Goal: Check status

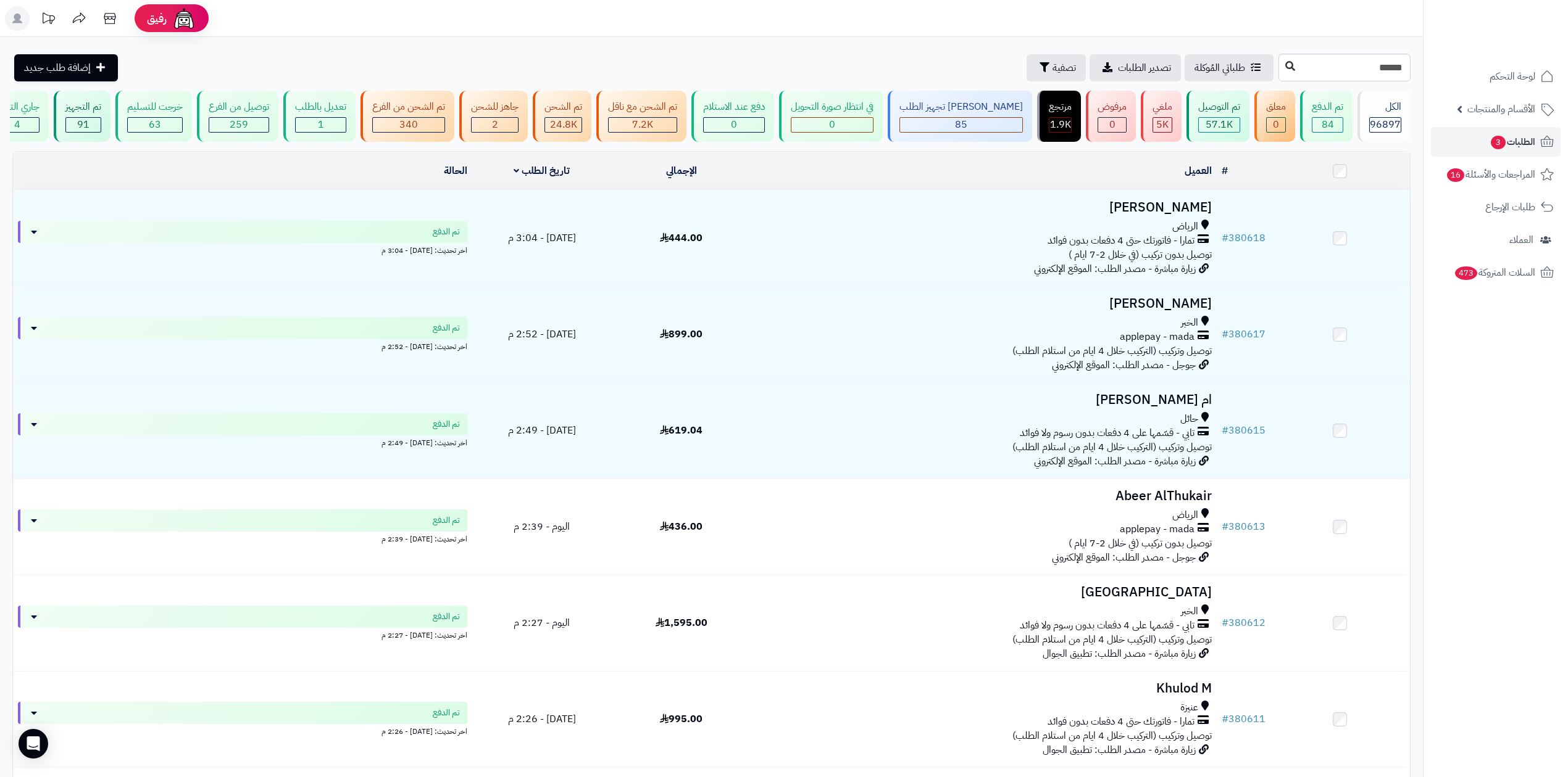
type input "******"
click at [1281, 73] on button at bounding box center [1290, 67] width 19 height 24
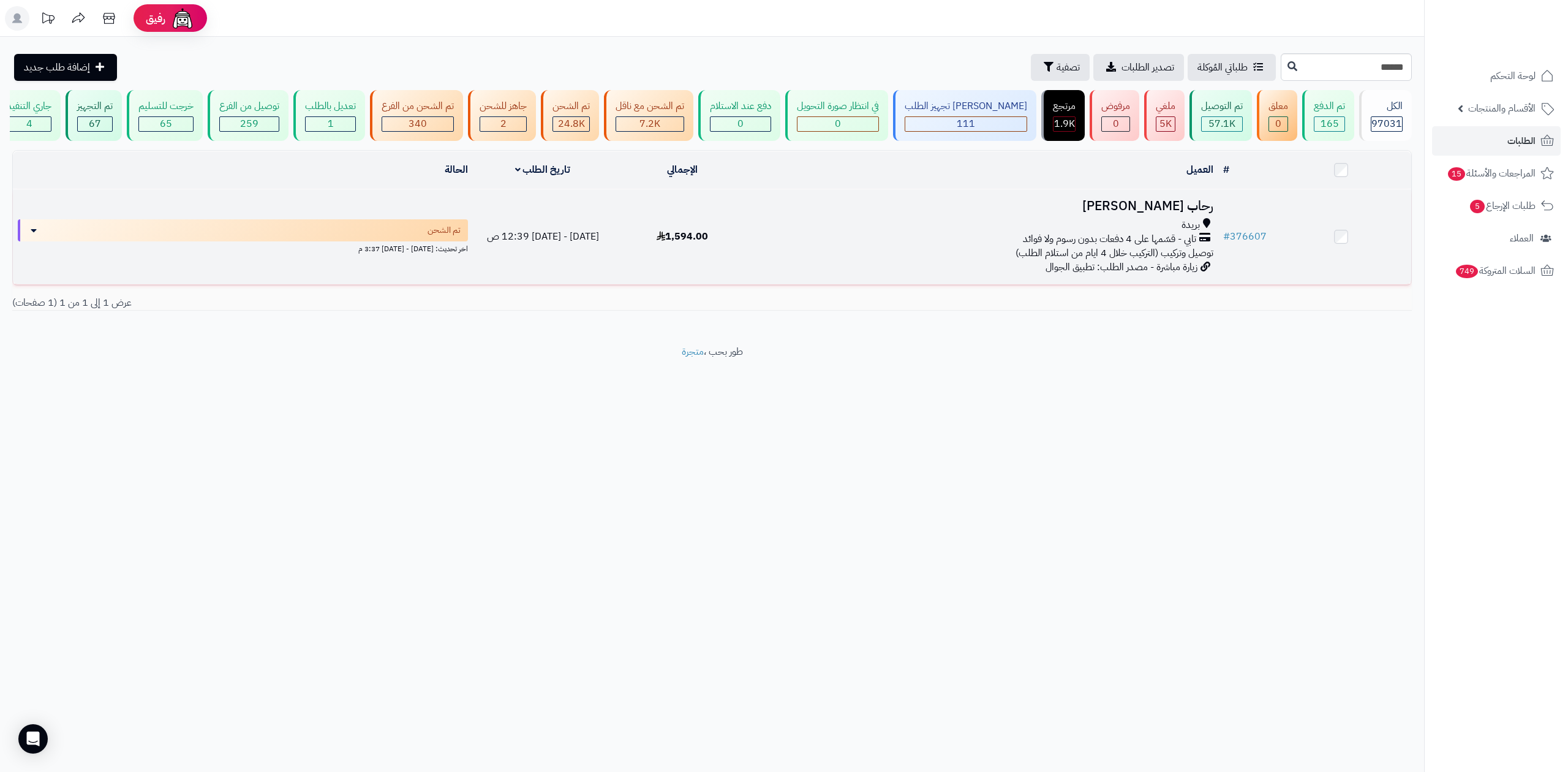
click at [1241, 226] on td "# 376607" at bounding box center [1245, 237] width 53 height 95
